Goal: Information Seeking & Learning: Learn about a topic

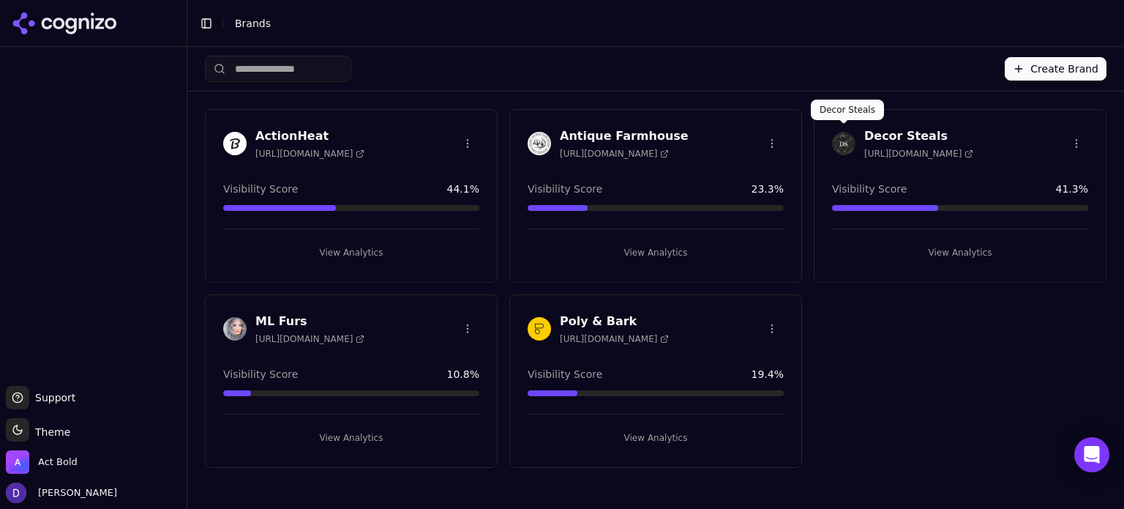
click at [894, 132] on h3 "Decor Steals" at bounding box center [918, 136] width 109 height 18
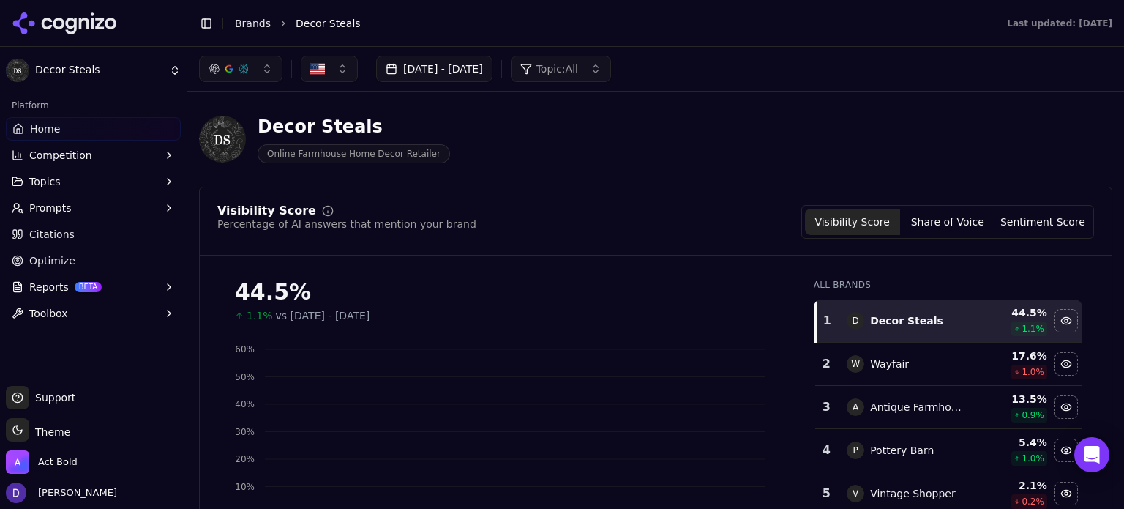
click at [472, 68] on button "Sep 18, 2025 - Sep 25, 2025" at bounding box center [434, 69] width 116 height 26
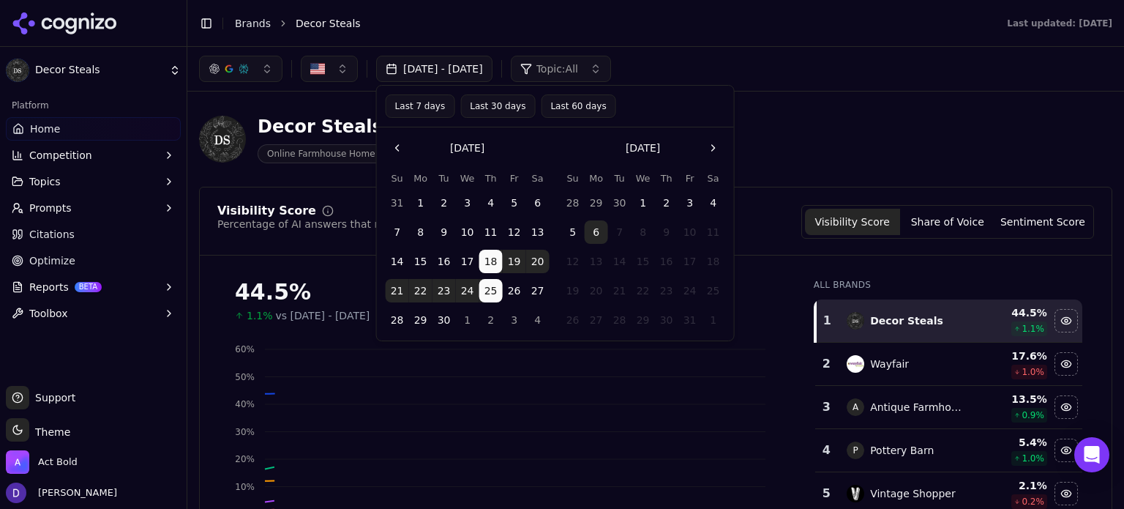
click at [435, 114] on button "Last 7 days" at bounding box center [421, 105] width 70 height 23
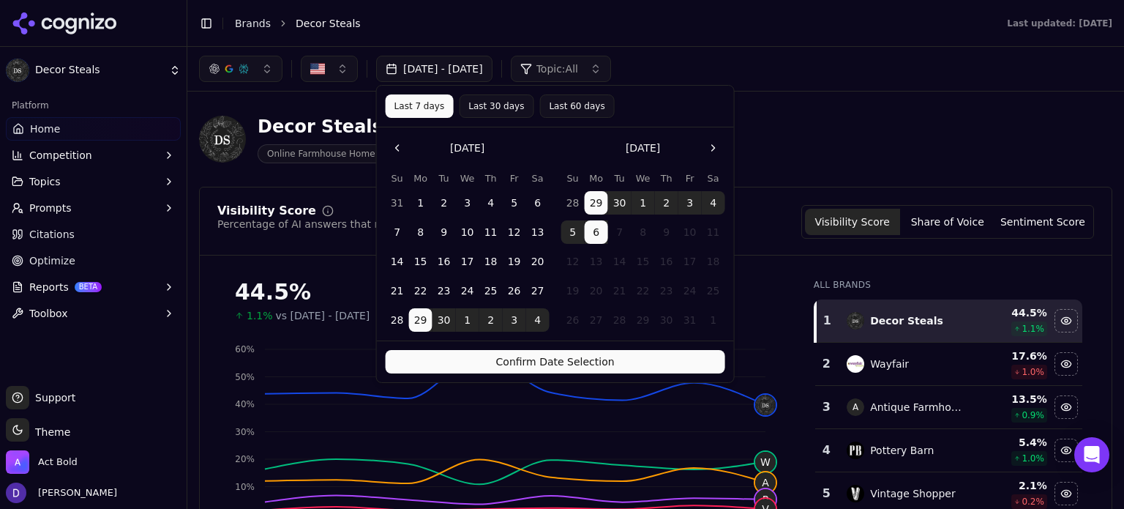
click at [567, 364] on button "Confirm Date Selection" at bounding box center [556, 361] width 340 height 23
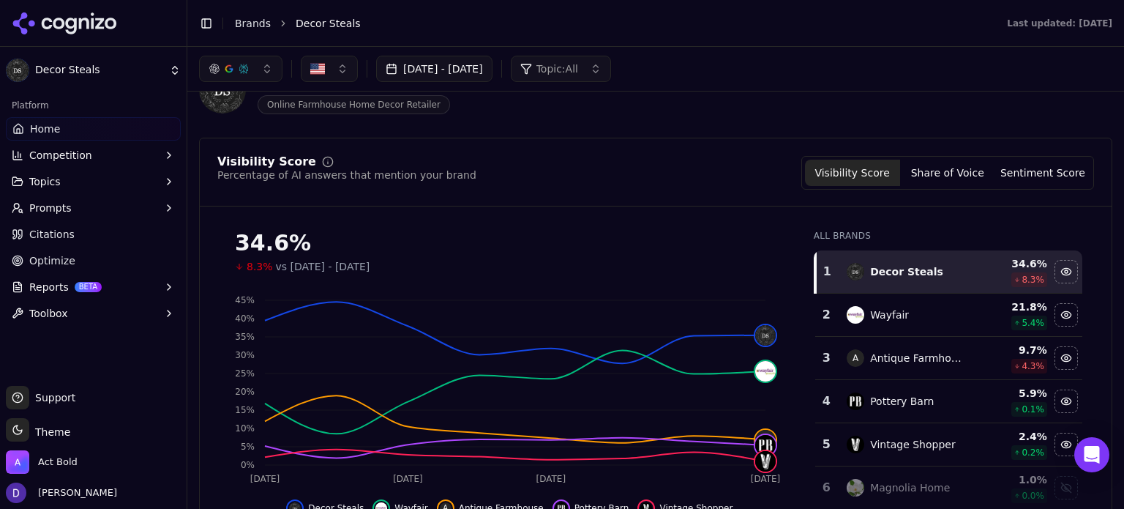
scroll to position [80, 0]
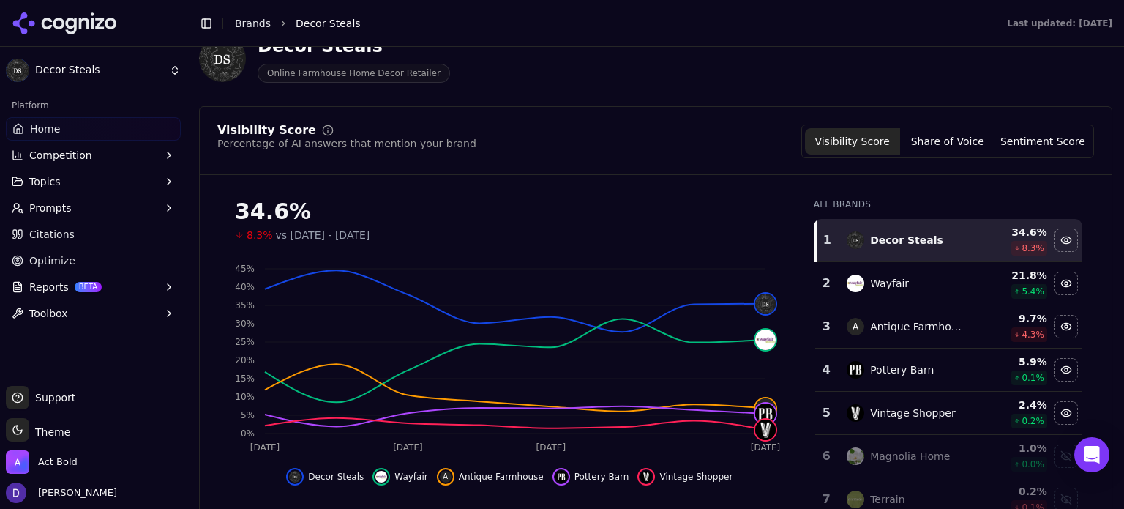
click at [73, 268] on link "Optimize" at bounding box center [93, 260] width 175 height 23
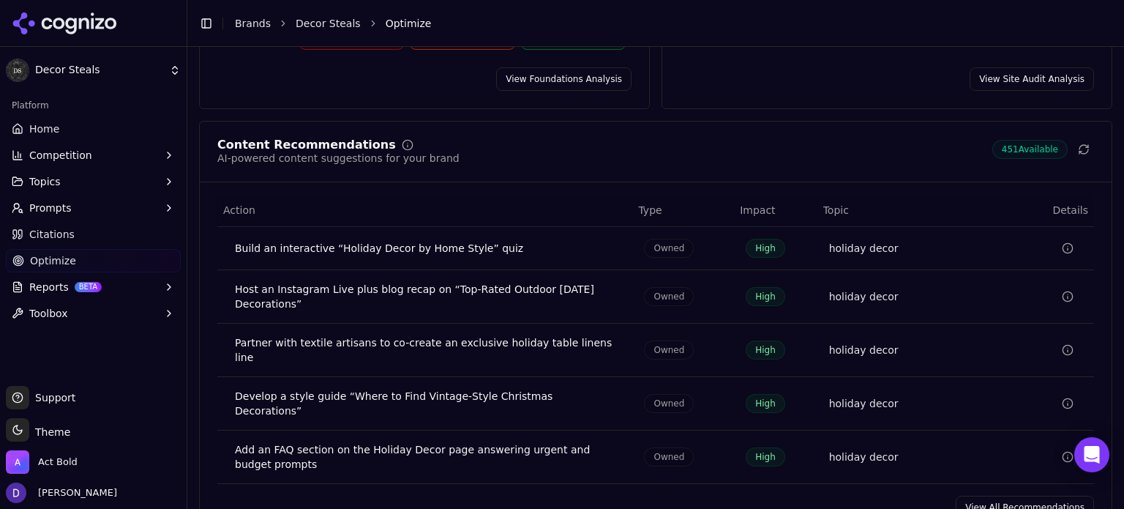
scroll to position [269, 0]
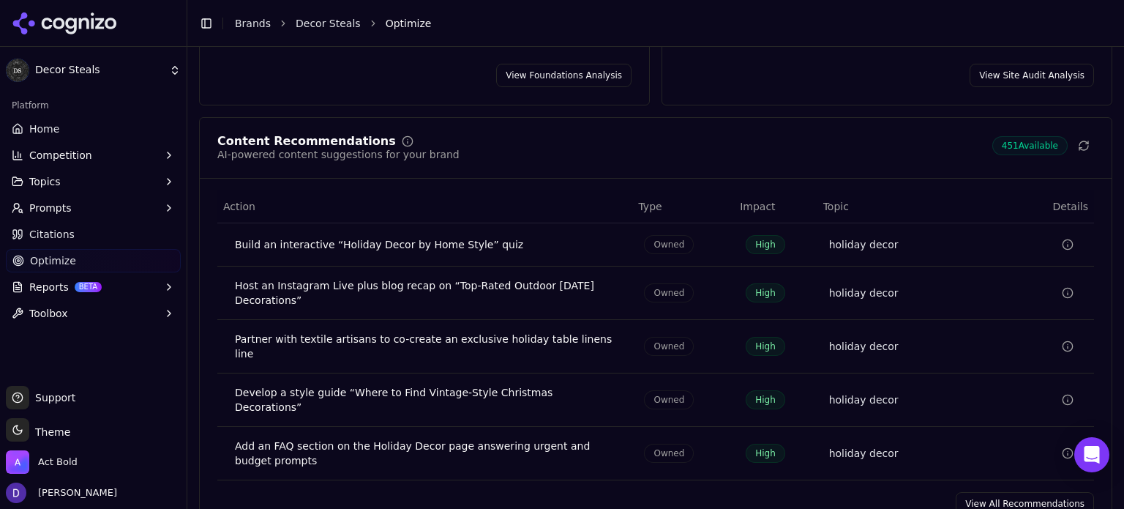
click at [967, 492] on link "View All Recommendations" at bounding box center [1025, 503] width 138 height 23
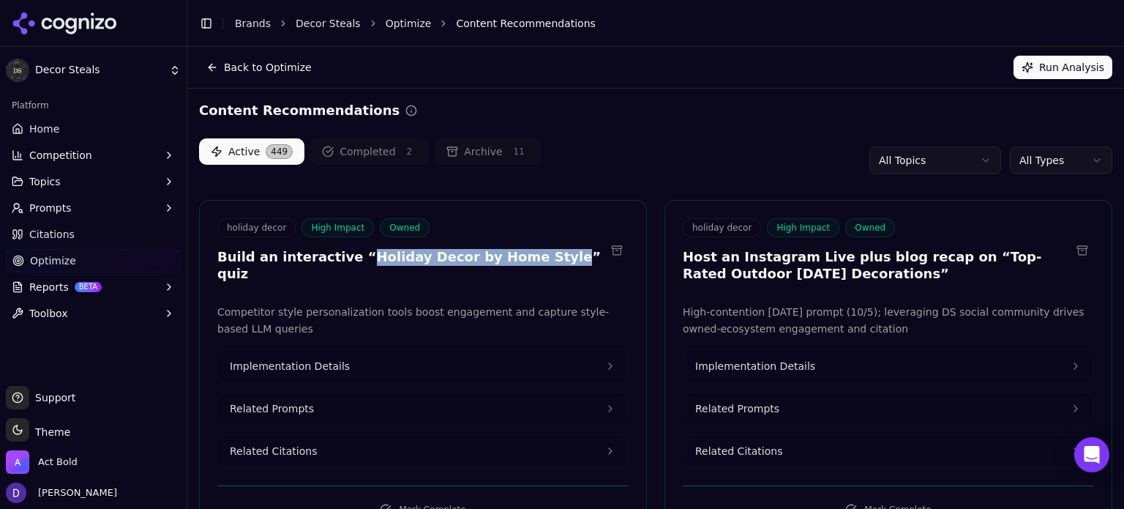
drag, startPoint x: 507, startPoint y: 255, endPoint x: 345, endPoint y: 262, distance: 161.9
click at [345, 262] on h3 "Build an interactive “Holiday Decor by Home Style” quiz" at bounding box center [411, 265] width 388 height 33
click at [340, 350] on button "Implementation Details" at bounding box center [423, 366] width 410 height 32
click at [278, 359] on span "Implementation Details" at bounding box center [290, 366] width 120 height 15
click at [601, 350] on button "Implementation Details" at bounding box center [423, 366] width 410 height 32
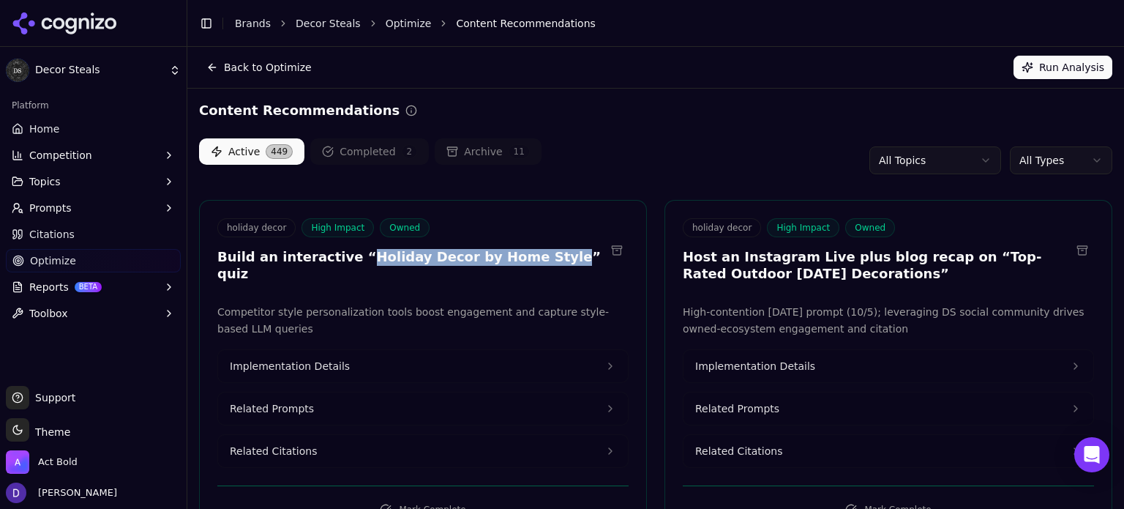
click at [315, 321] on div "Competitor style personalization tools boost engagement and capture style-based…" at bounding box center [422, 386] width 411 height 164
click at [312, 363] on button "Implementation Details" at bounding box center [423, 366] width 410 height 32
click at [373, 405] on button "Related Prompts" at bounding box center [423, 408] width 410 height 32
click at [742, 151] on div "Active 449 Completed 2 Archive 11 All Topics All Types" at bounding box center [655, 160] width 913 height 44
click at [746, 143] on div "Active 449 Completed 2 Archive 11 All Topics All Types" at bounding box center [655, 160] width 913 height 44
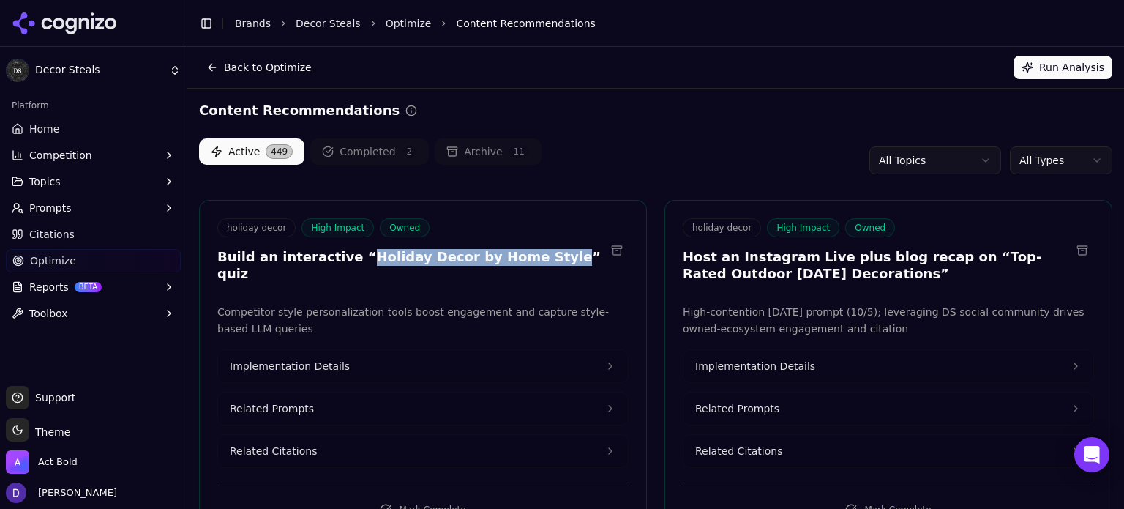
click at [752, 226] on div "holiday decor High Impact Owned" at bounding box center [877, 227] width 388 height 19
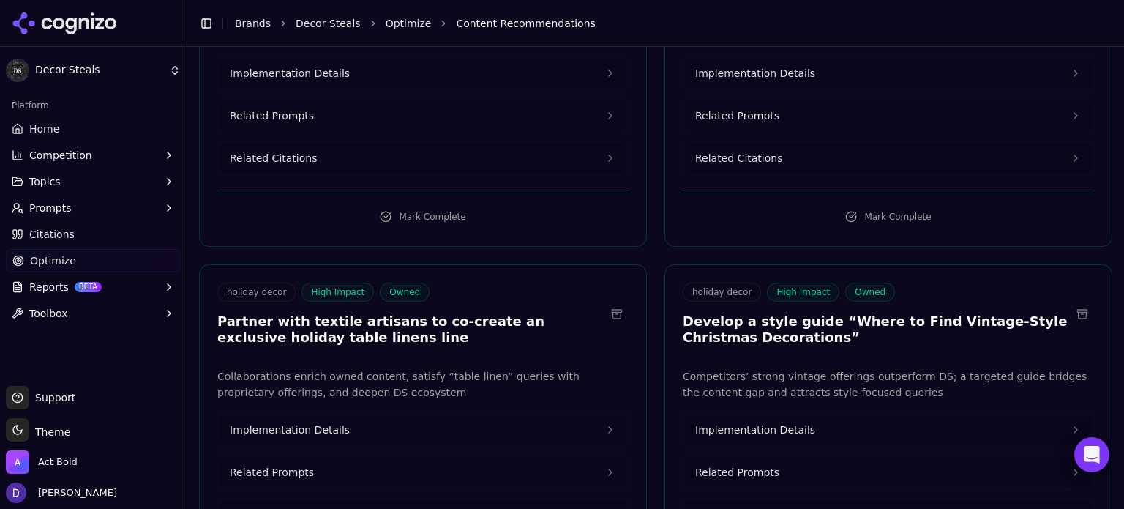
scroll to position [487, 0]
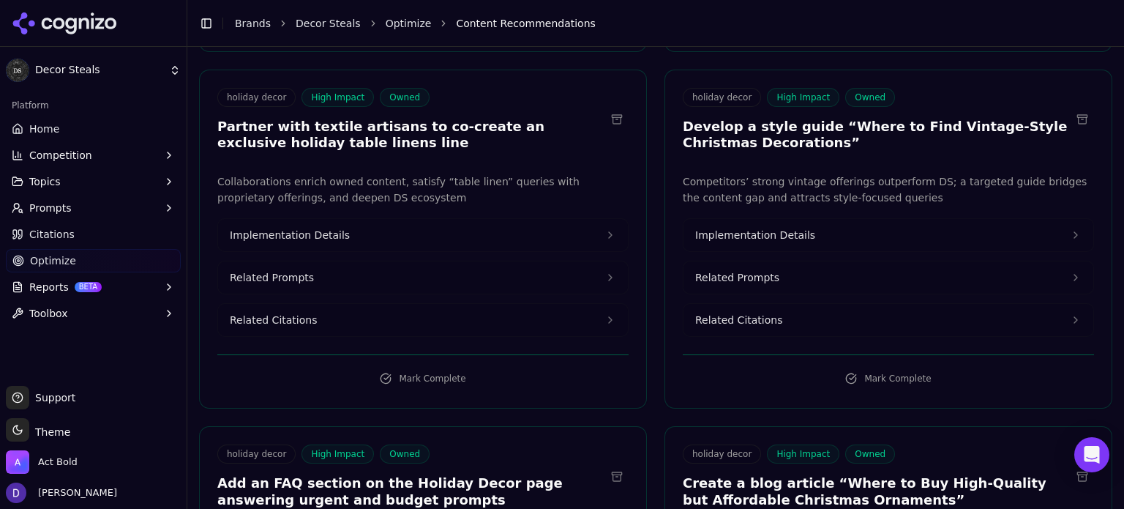
click at [753, 236] on span "Implementation Details" at bounding box center [755, 235] width 120 height 15
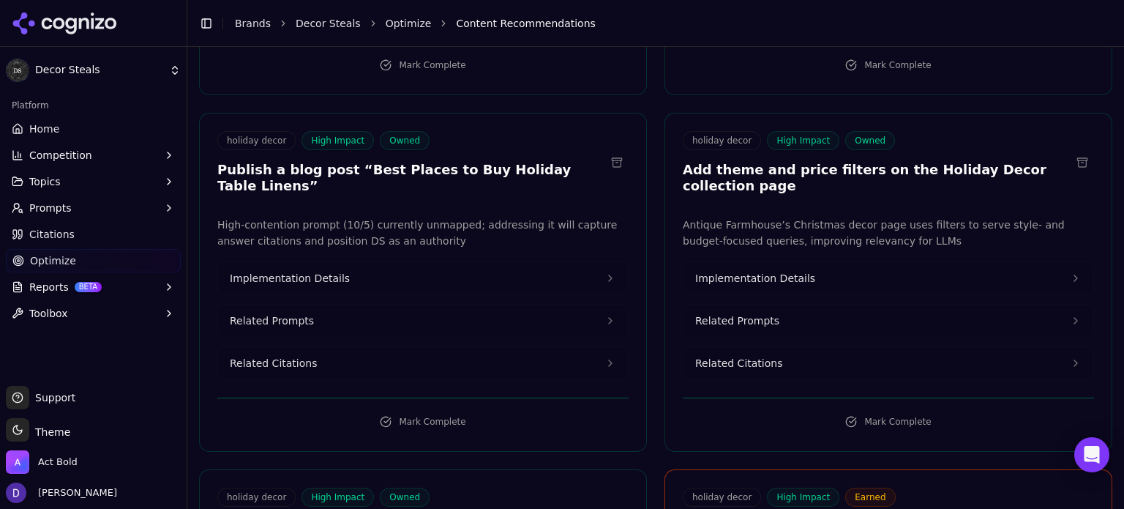
scroll to position [1171, 0]
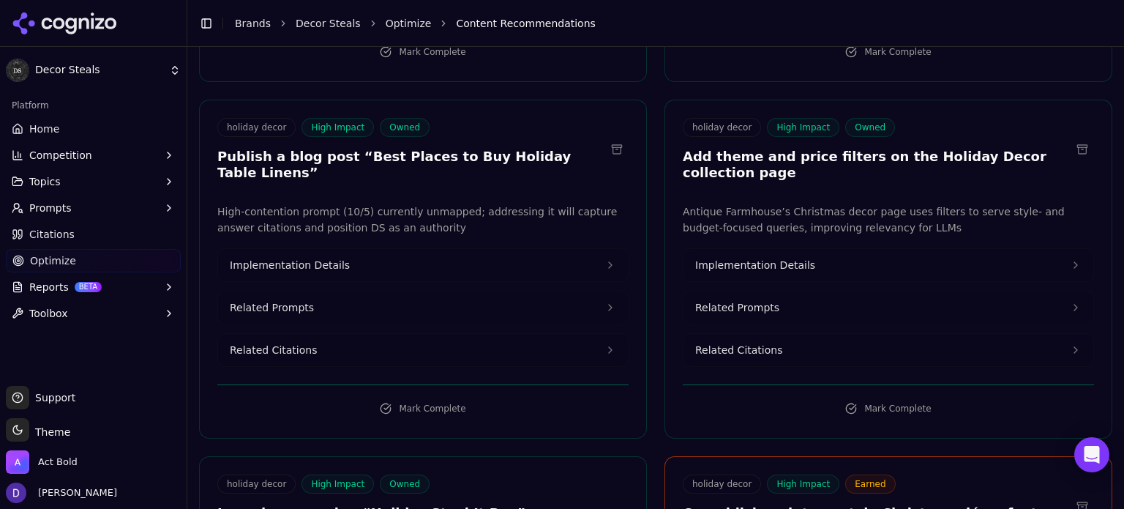
click at [61, 121] on link "Home" at bounding box center [93, 128] width 175 height 23
click at [49, 129] on span "Home" at bounding box center [44, 128] width 30 height 15
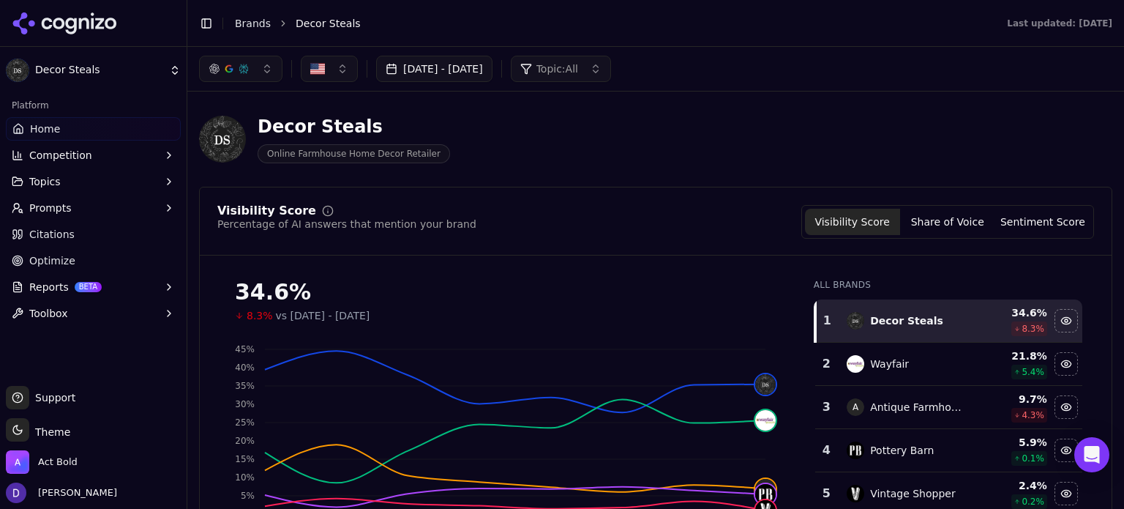
click at [935, 223] on button "Share of Voice" at bounding box center [947, 222] width 95 height 26
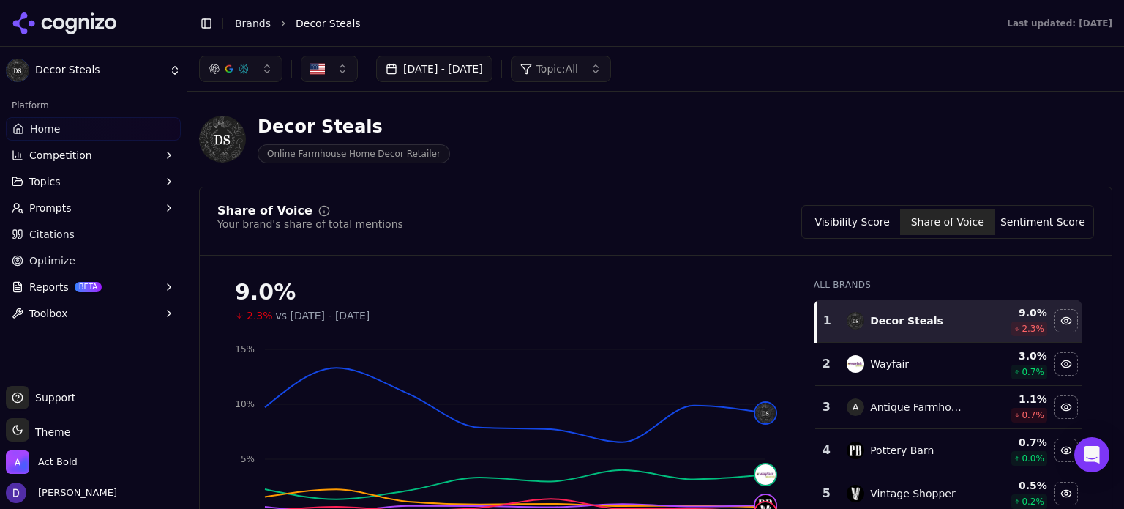
scroll to position [97, 0]
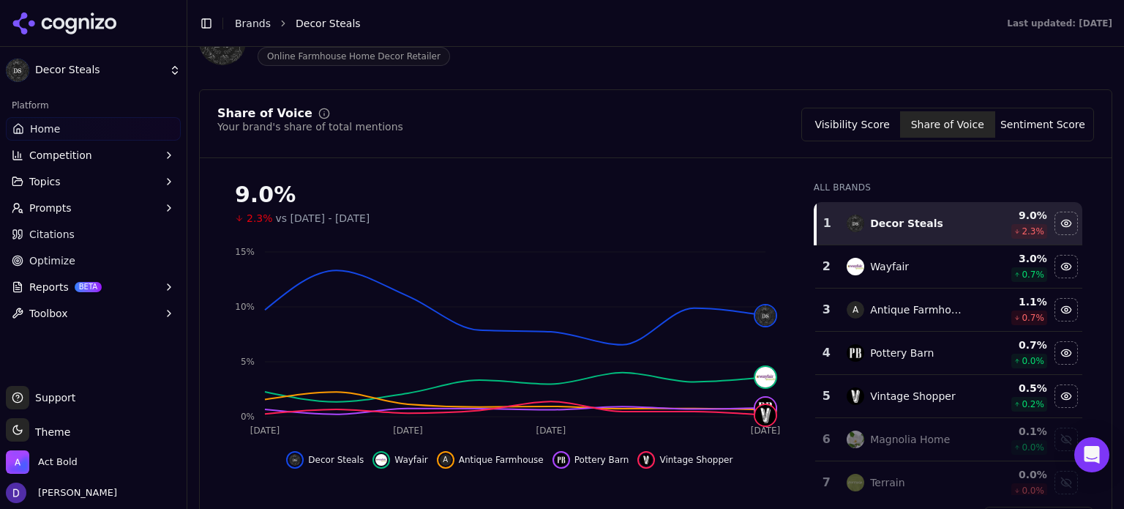
click at [976, 326] on td "1.1 % 0.7 %" at bounding box center [1013, 309] width 74 height 43
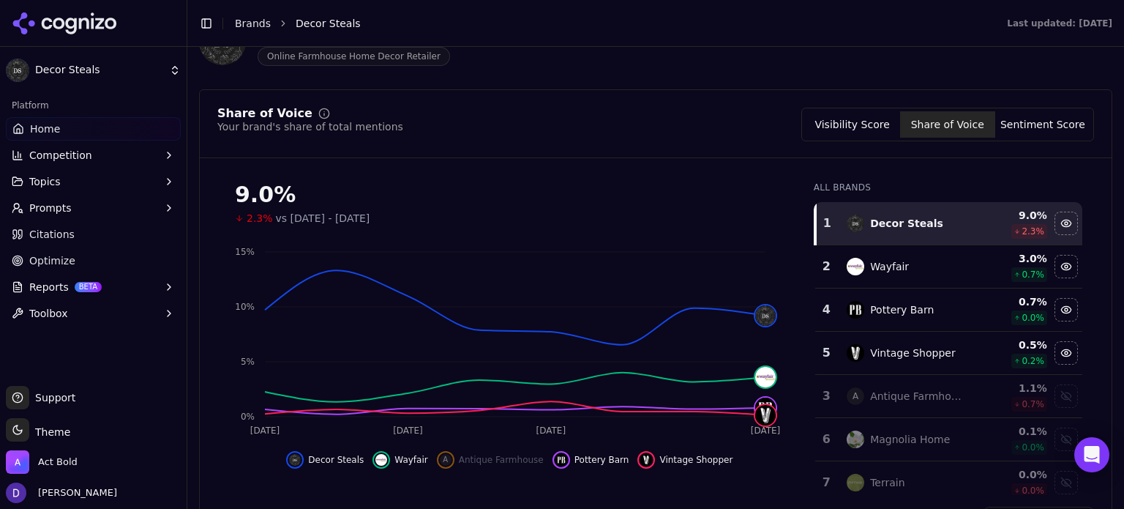
scroll to position [585, 0]
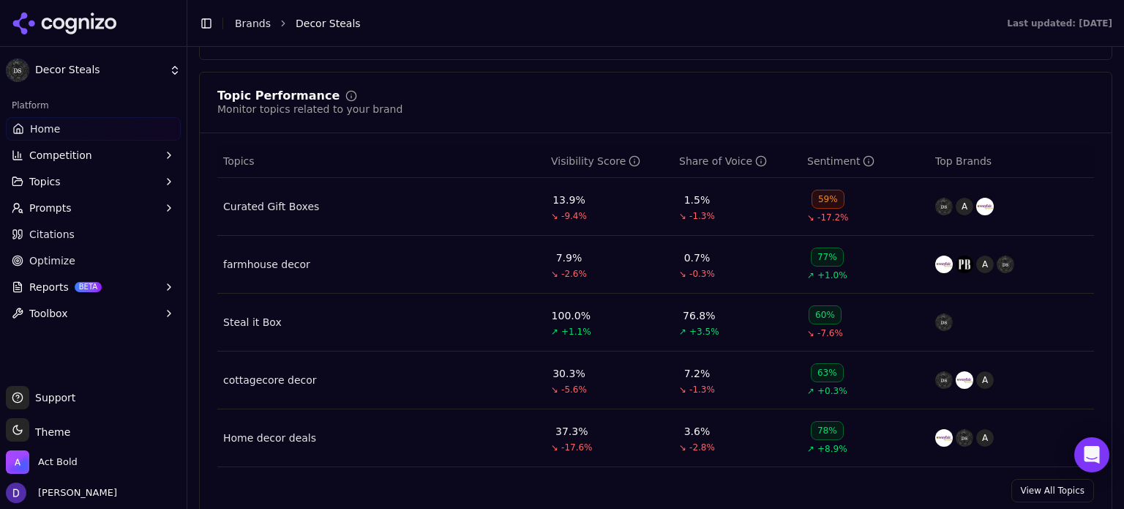
drag, startPoint x: 1035, startPoint y: 483, endPoint x: 921, endPoint y: 367, distance: 163.0
click at [1035, 483] on link "View All Topics" at bounding box center [1052, 490] width 83 height 23
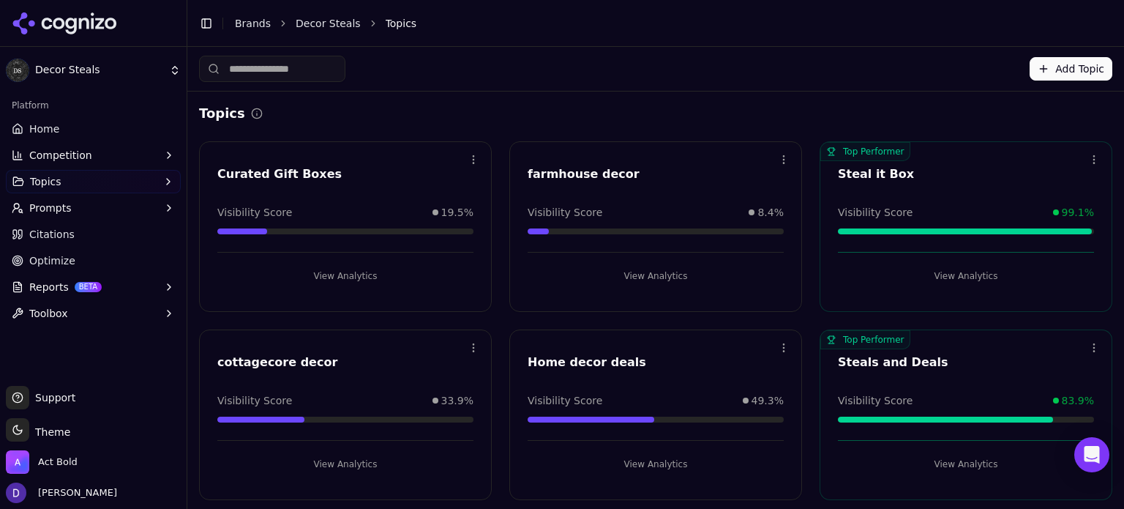
click at [84, 135] on link "Home" at bounding box center [93, 128] width 175 height 23
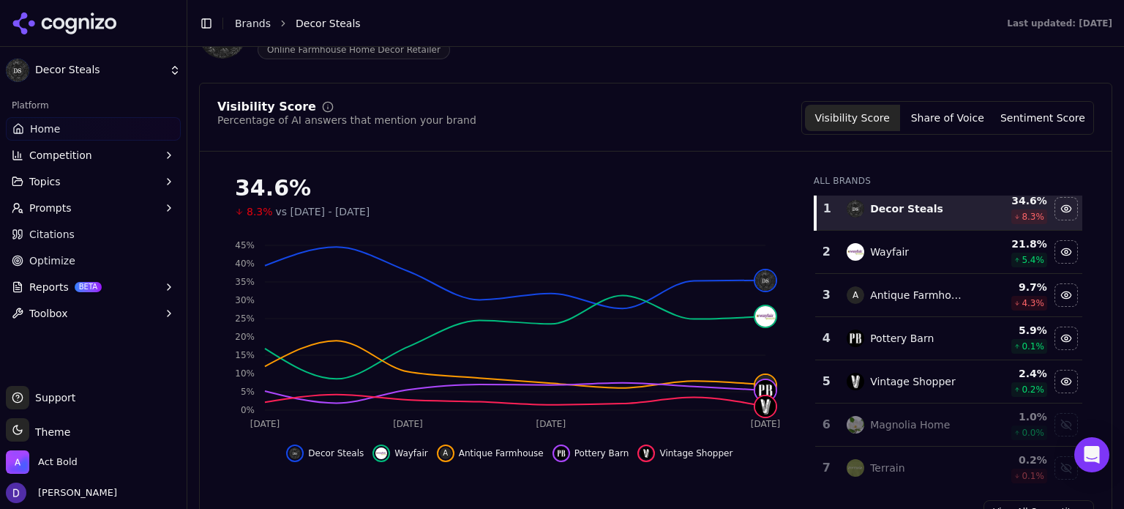
scroll to position [195, 0]
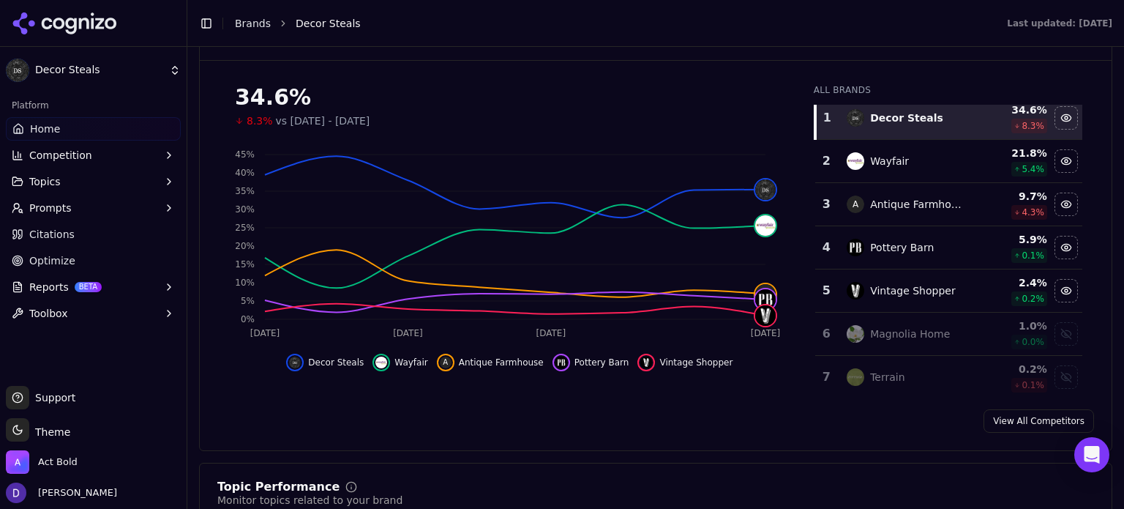
click at [1014, 418] on link "View All Competitors" at bounding box center [1039, 420] width 111 height 23
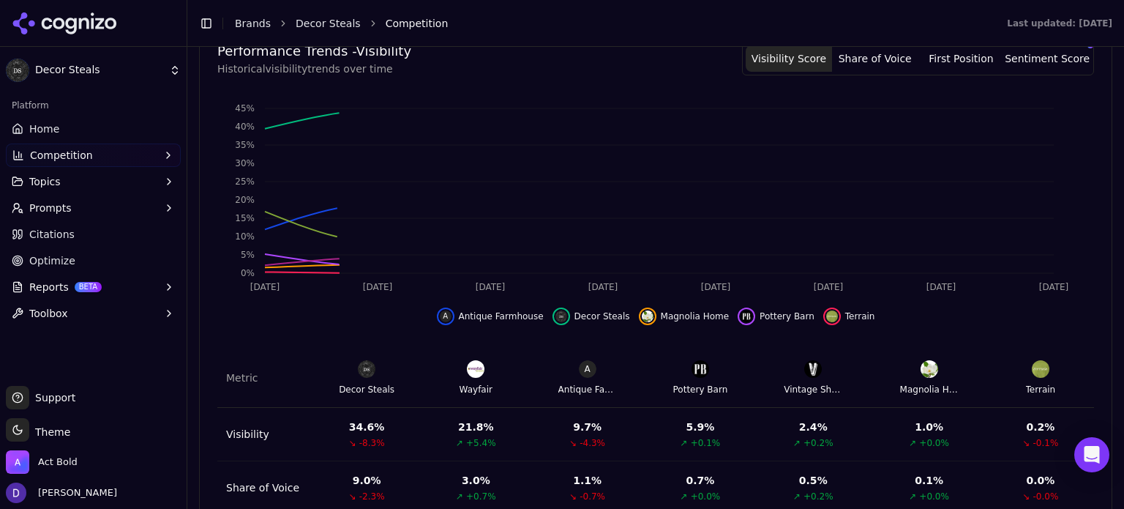
scroll to position [586, 0]
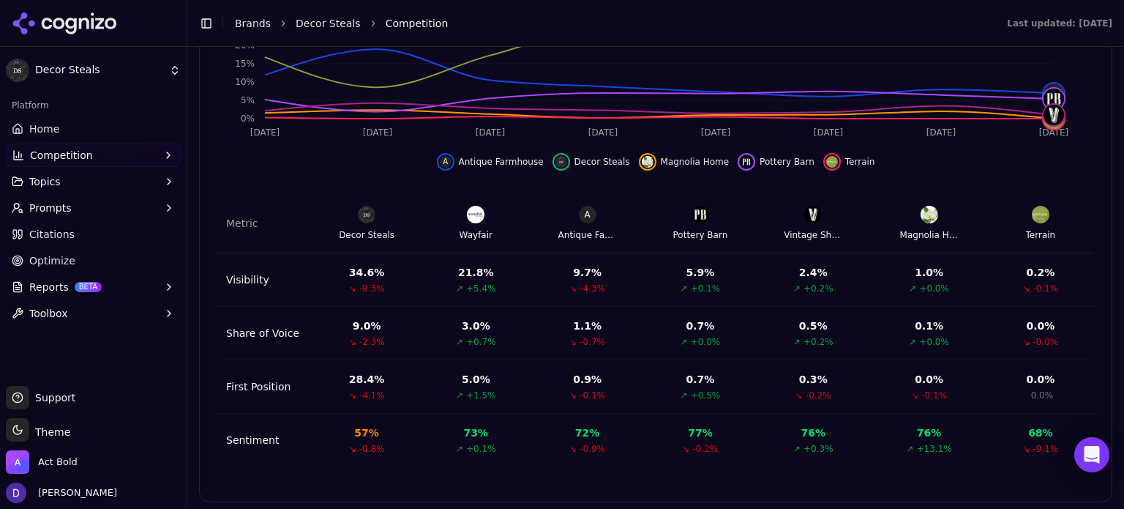
drag, startPoint x: 63, startPoint y: 121, endPoint x: 331, endPoint y: 198, distance: 278.4
click at [63, 121] on link "Home" at bounding box center [93, 128] width 175 height 23
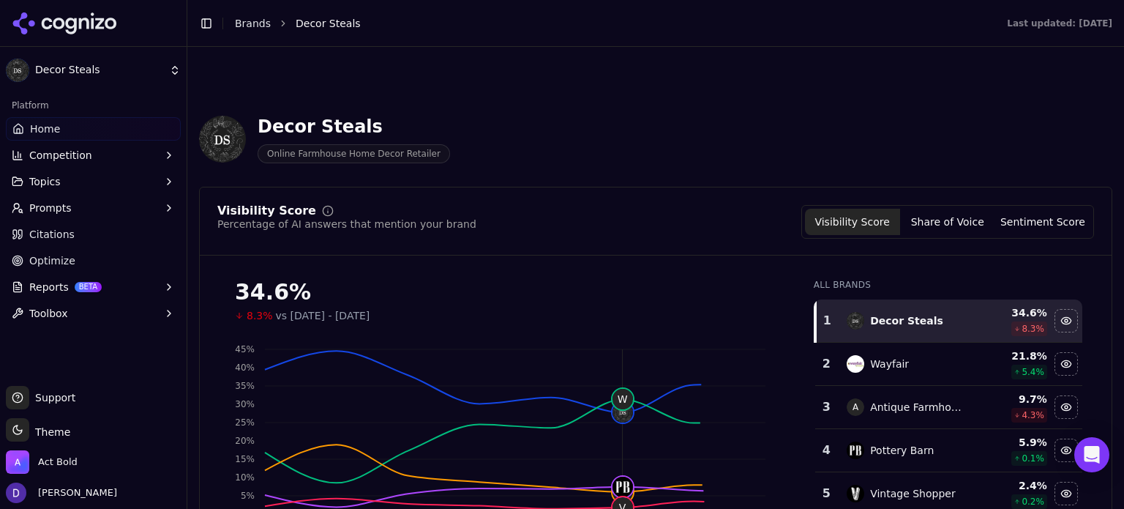
scroll to position [390, 0]
